Goal: Check status: Check status

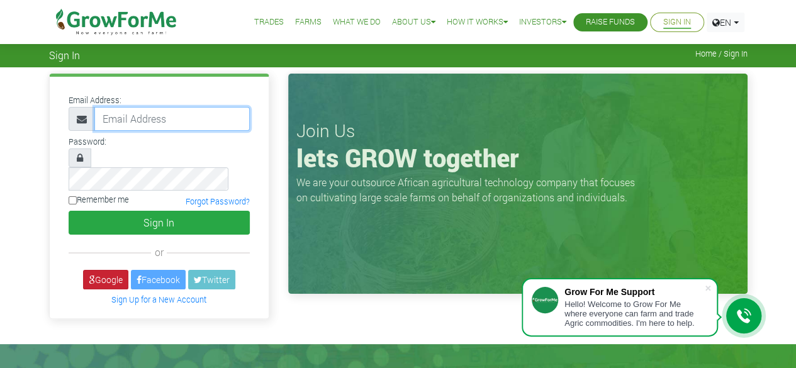
type input "50000"
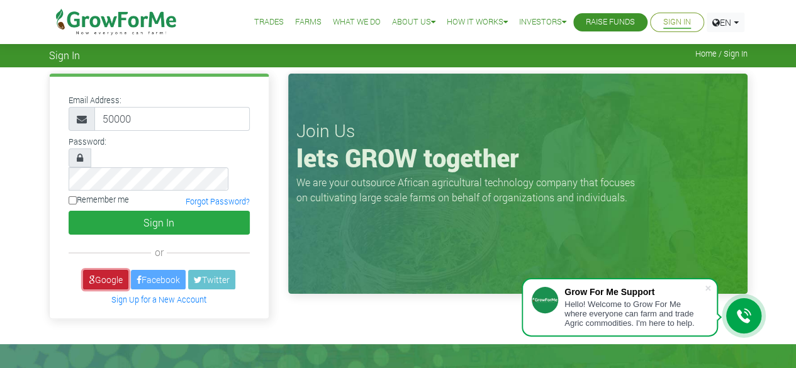
click at [99, 270] on link "Google" at bounding box center [105, 280] width 45 height 20
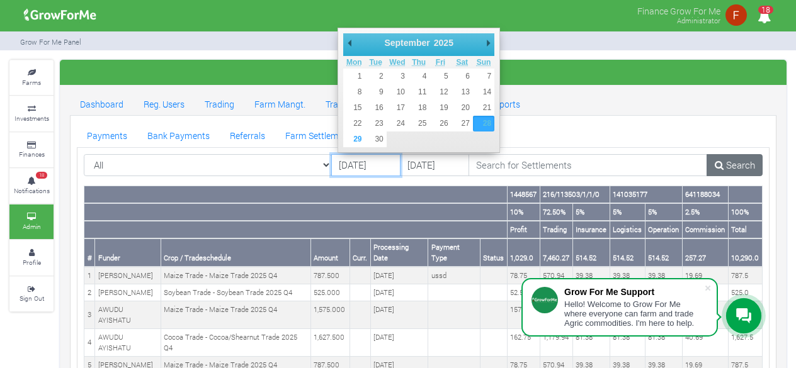
click at [376, 168] on input "28/09/2025" at bounding box center [365, 165] width 69 height 23
type input "[DATE]"
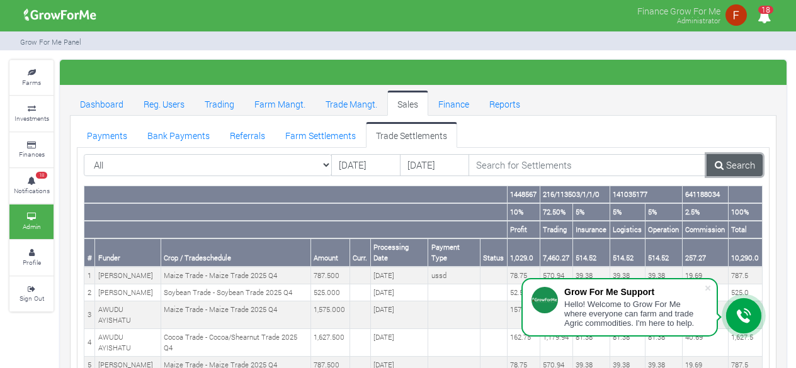
click at [726, 161] on link "Search" at bounding box center [734, 165] width 56 height 23
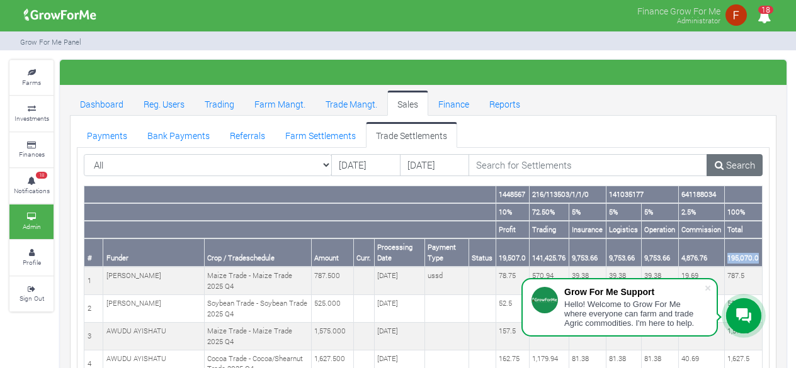
drag, startPoint x: 726, startPoint y: 257, endPoint x: 758, endPoint y: 257, distance: 31.5
click at [758, 257] on th "195,070.0" at bounding box center [743, 253] width 38 height 28
copy th "195,070.0"
click at [740, 167] on link "Search" at bounding box center [734, 165] width 56 height 23
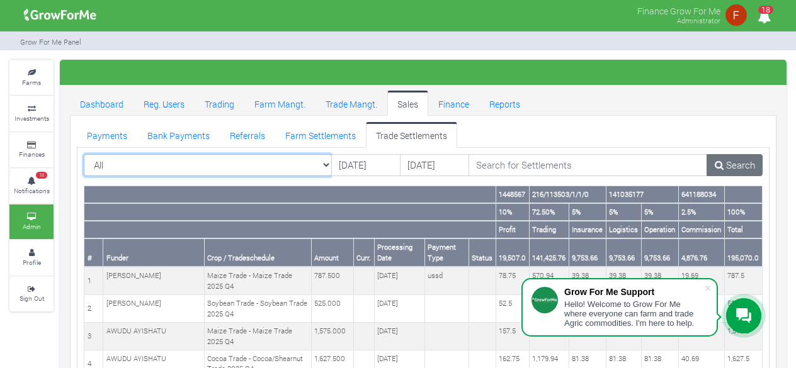
click at [313, 164] on select "All All AcresNano Soybean Trading - 2024 - (Soybean Trade)" at bounding box center [208, 165] width 248 height 23
select select "?tradeschedule=42"
click at [84, 154] on select "All All AcresNano Soybean Trading - 2024 - (Soybean Trade)" at bounding box center [208, 165] width 248 height 23
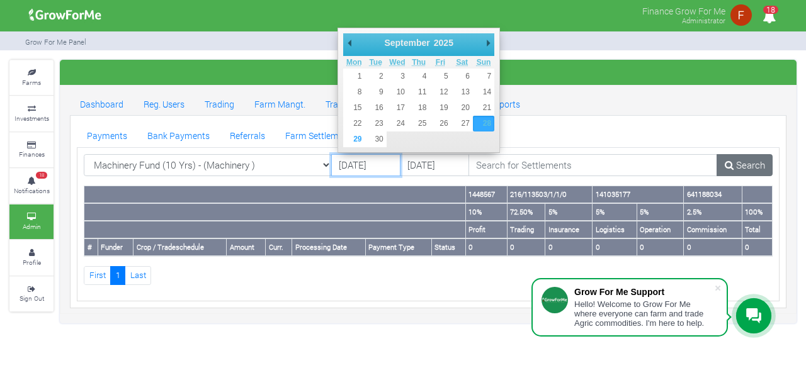
click at [359, 164] on input "[DATE]" at bounding box center [365, 165] width 69 height 23
type input "[DATE]"
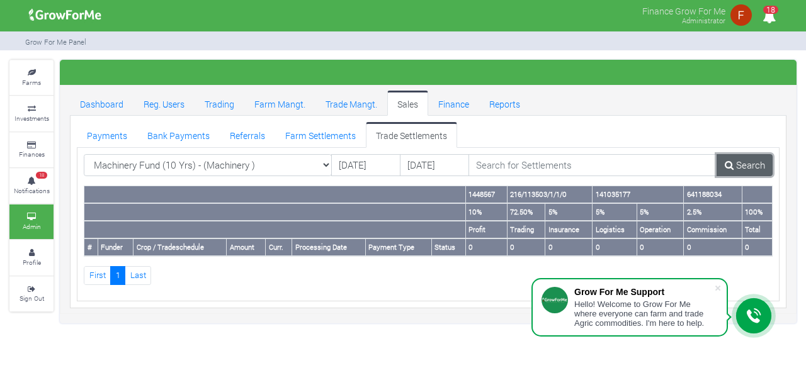
click at [745, 169] on link "Search" at bounding box center [744, 165] width 56 height 23
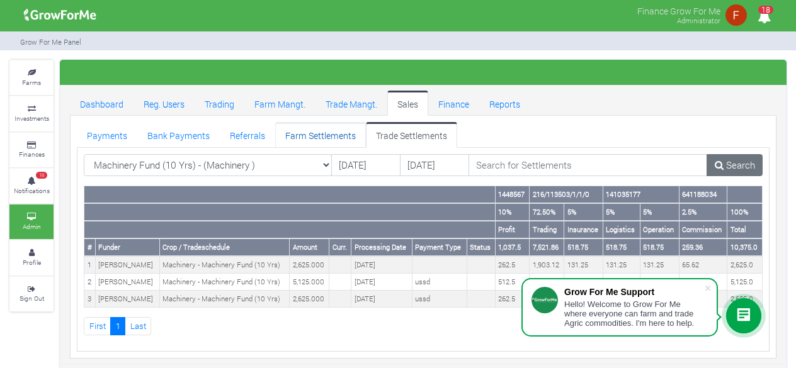
click at [324, 139] on link "Farm Settlements" at bounding box center [320, 134] width 91 height 25
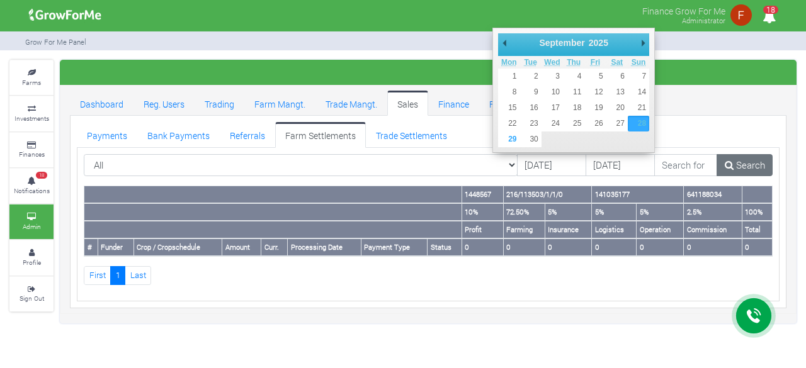
click at [517, 165] on input "28/09/2025" at bounding box center [551, 165] width 69 height 23
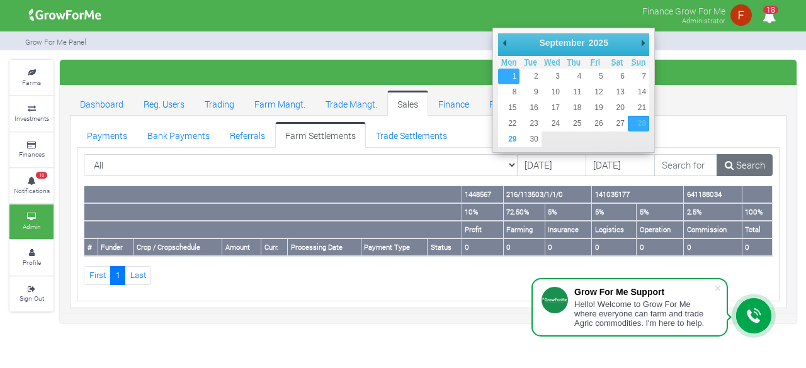
type input "[DATE]"
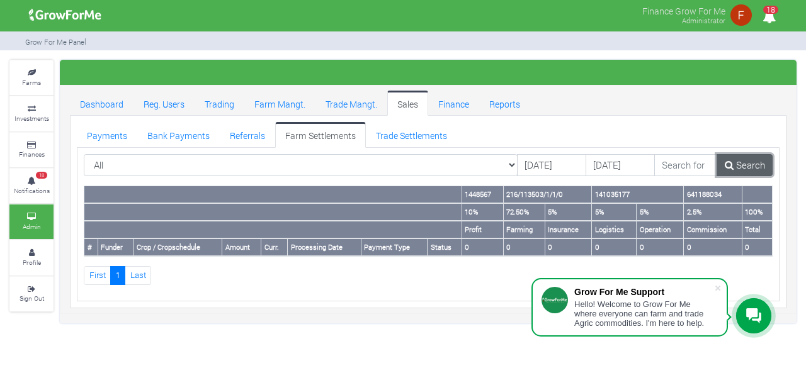
click at [755, 162] on link "Search" at bounding box center [744, 165] width 56 height 23
click at [738, 164] on link "Search" at bounding box center [744, 165] width 56 height 23
